Goal: Contribute content

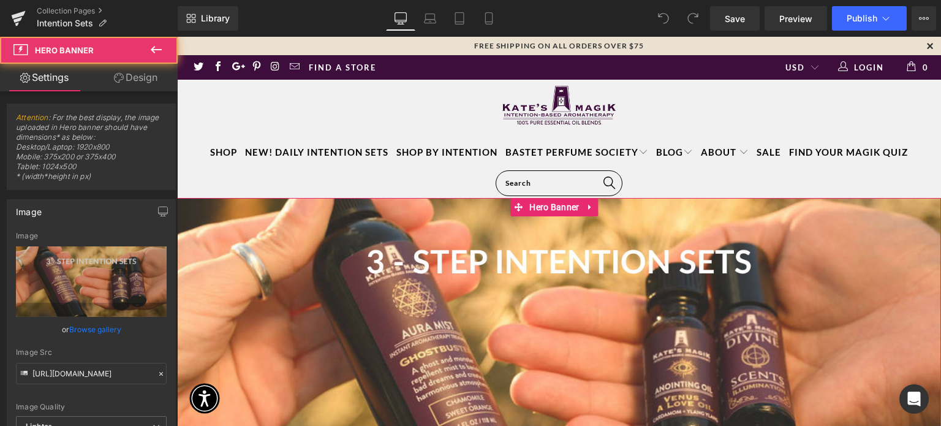
click at [426, 298] on div at bounding box center [559, 348] width 764 height 301
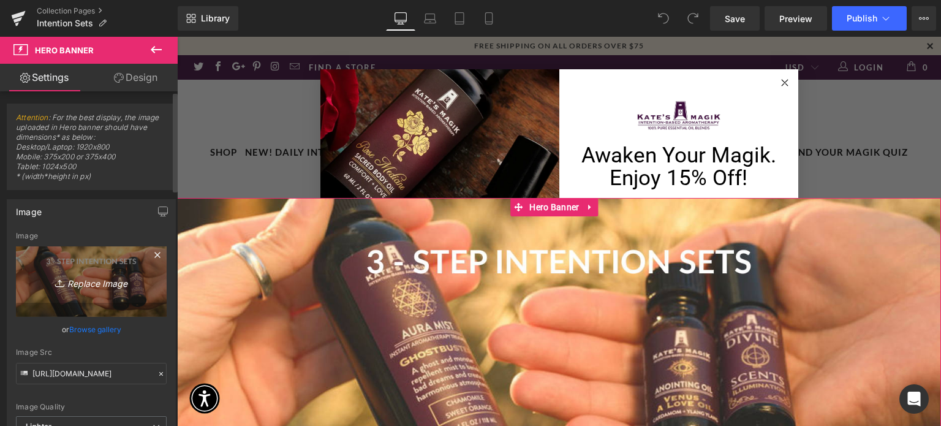
click at [109, 281] on icon "Replace Image" at bounding box center [91, 281] width 98 height 15
type input "C:\fakepath\Web Banner Home Page (8).png"
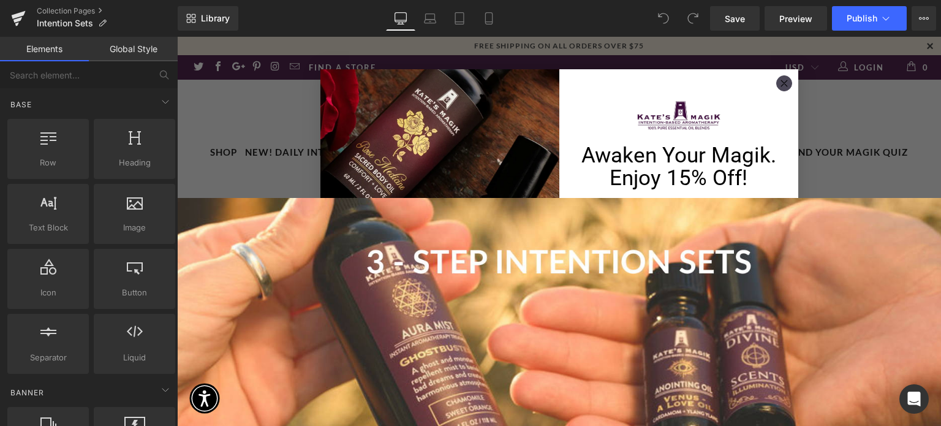
click at [779, 85] on circle "Close dialog" at bounding box center [784, 84] width 14 height 14
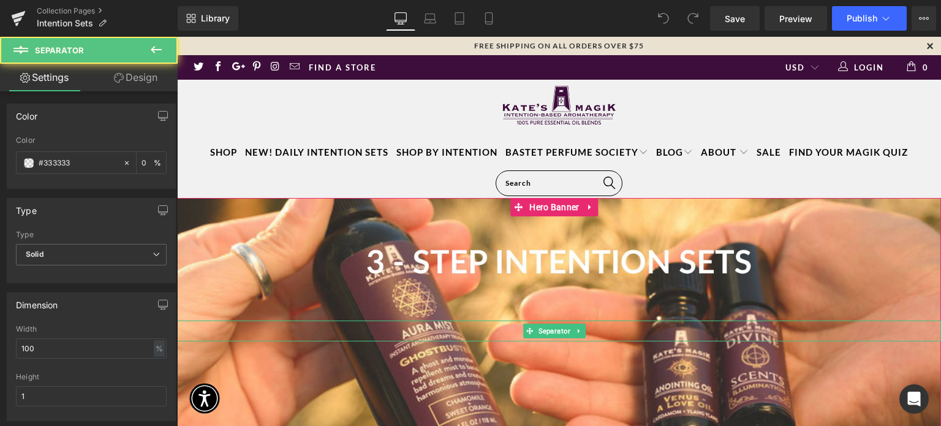
click at [363, 326] on hr at bounding box center [559, 329] width 764 height 7
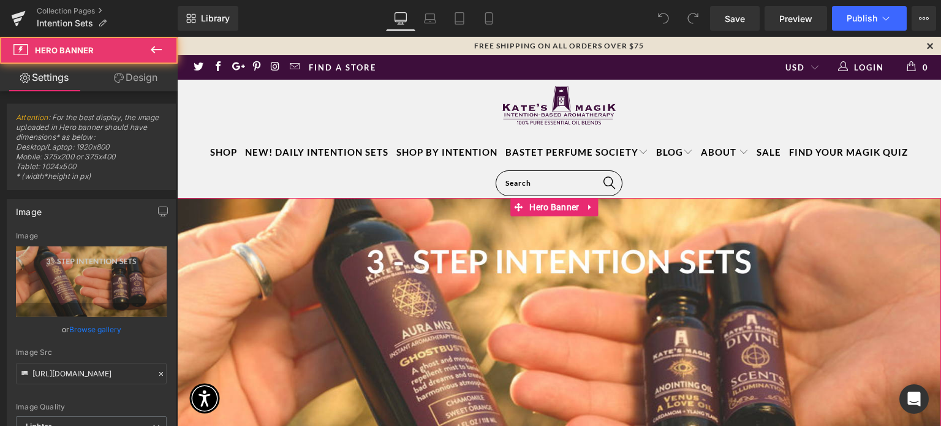
click at [279, 256] on div at bounding box center [559, 348] width 764 height 301
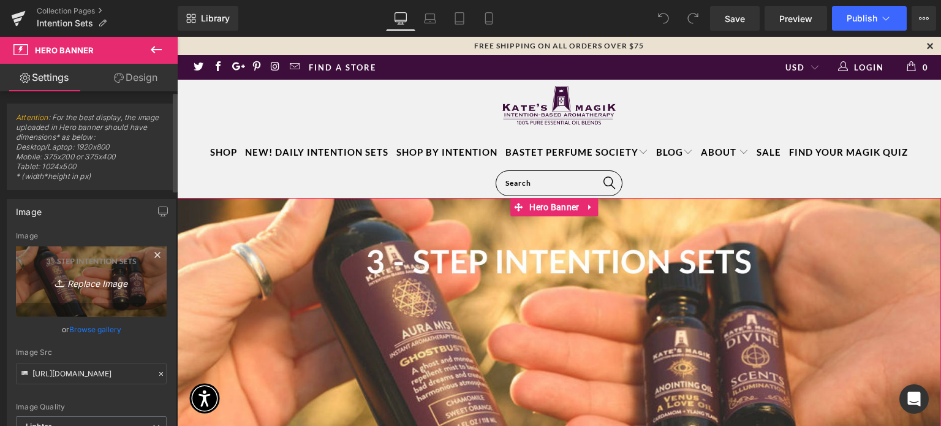
click at [96, 279] on icon "Replace Image" at bounding box center [91, 281] width 98 height 15
type input "C:\fakepath\Web Banner Home Page (8).png"
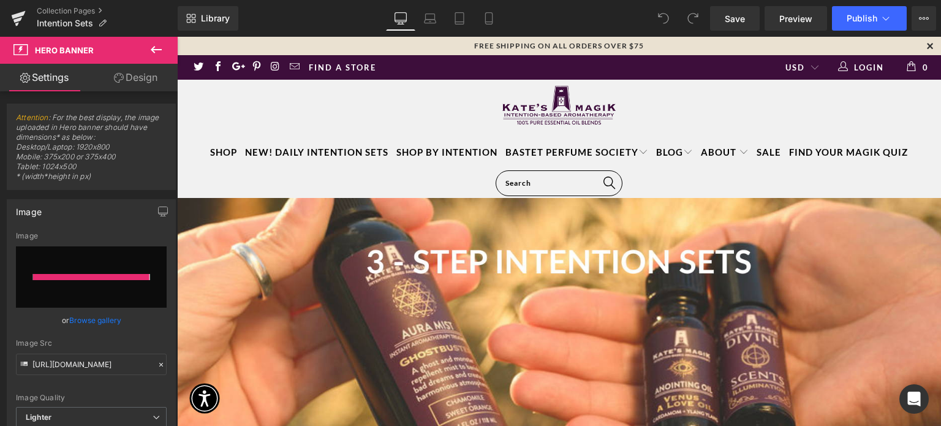
type input "[URL][DOMAIN_NAME]"
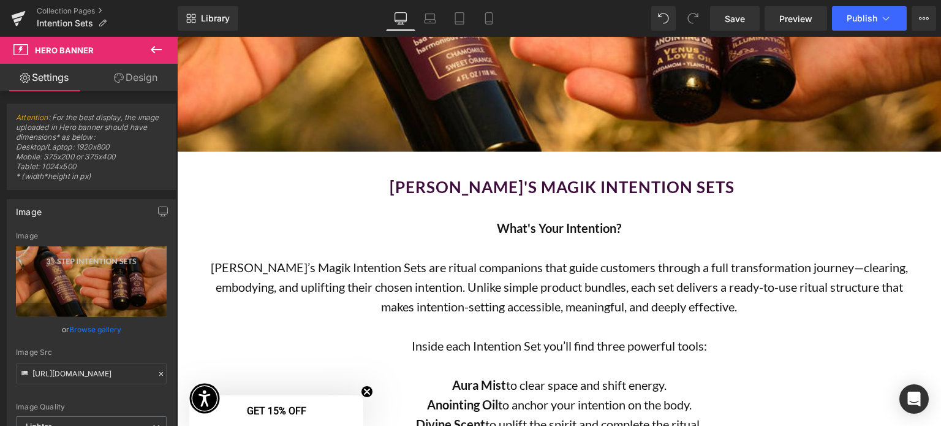
scroll to position [370, 0]
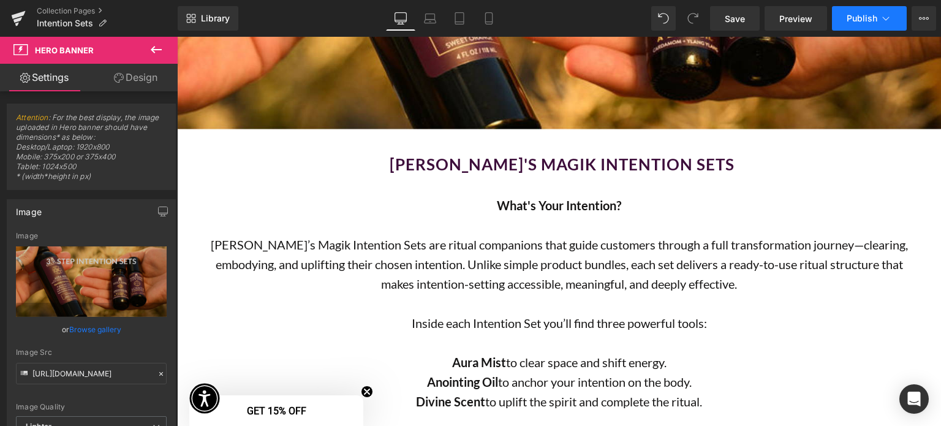
click at [857, 17] on span "Publish" at bounding box center [861, 18] width 31 height 10
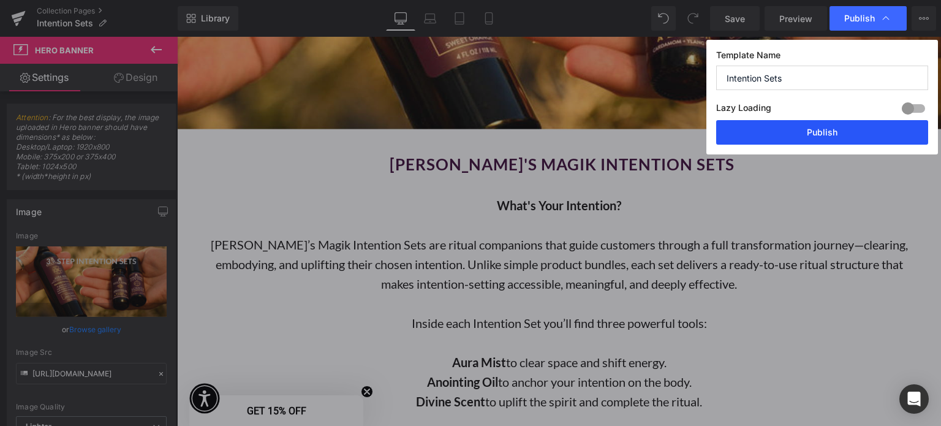
click at [826, 136] on button "Publish" at bounding box center [822, 132] width 212 height 24
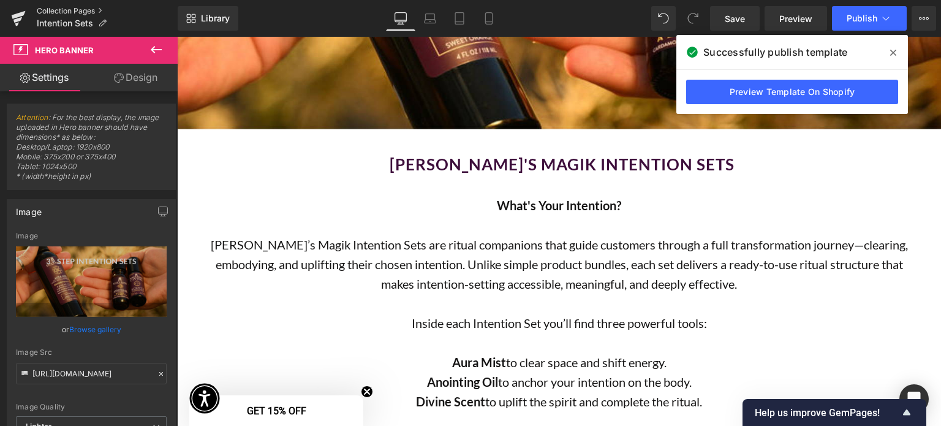
click at [51, 8] on link "Collection Pages" at bounding box center [107, 11] width 141 height 10
